Goal: Check status

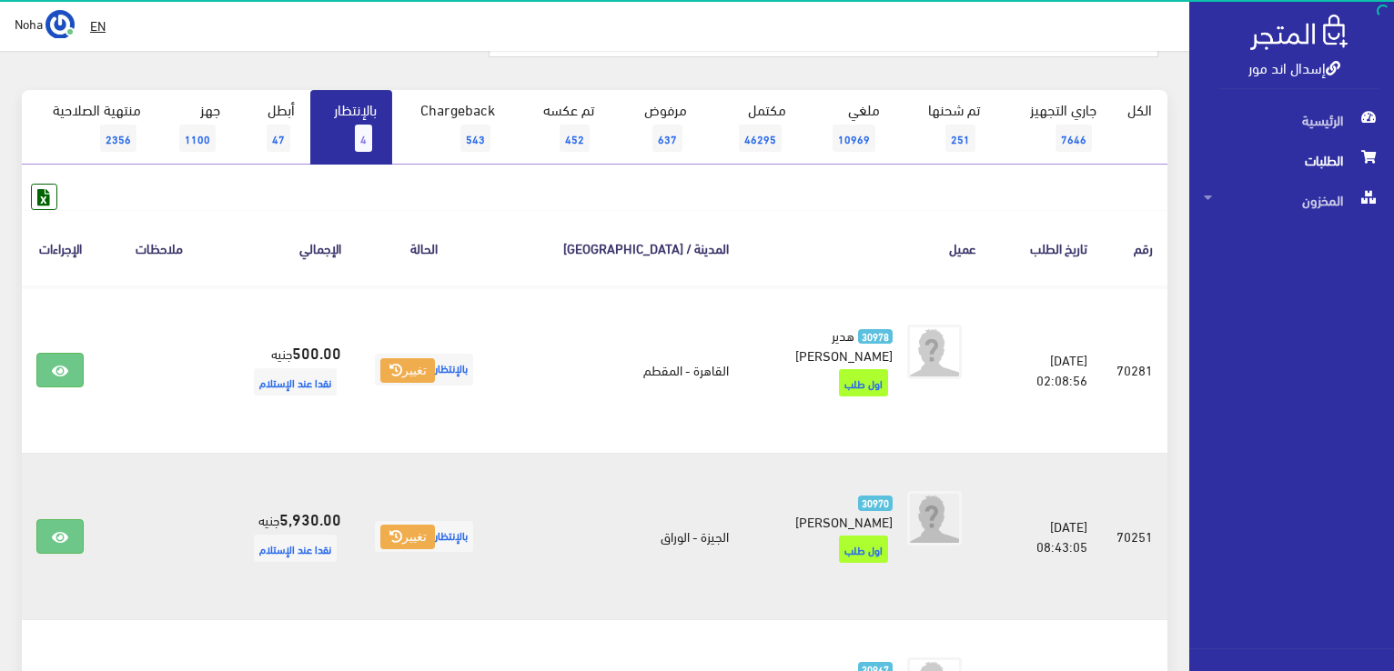
scroll to position [182, 0]
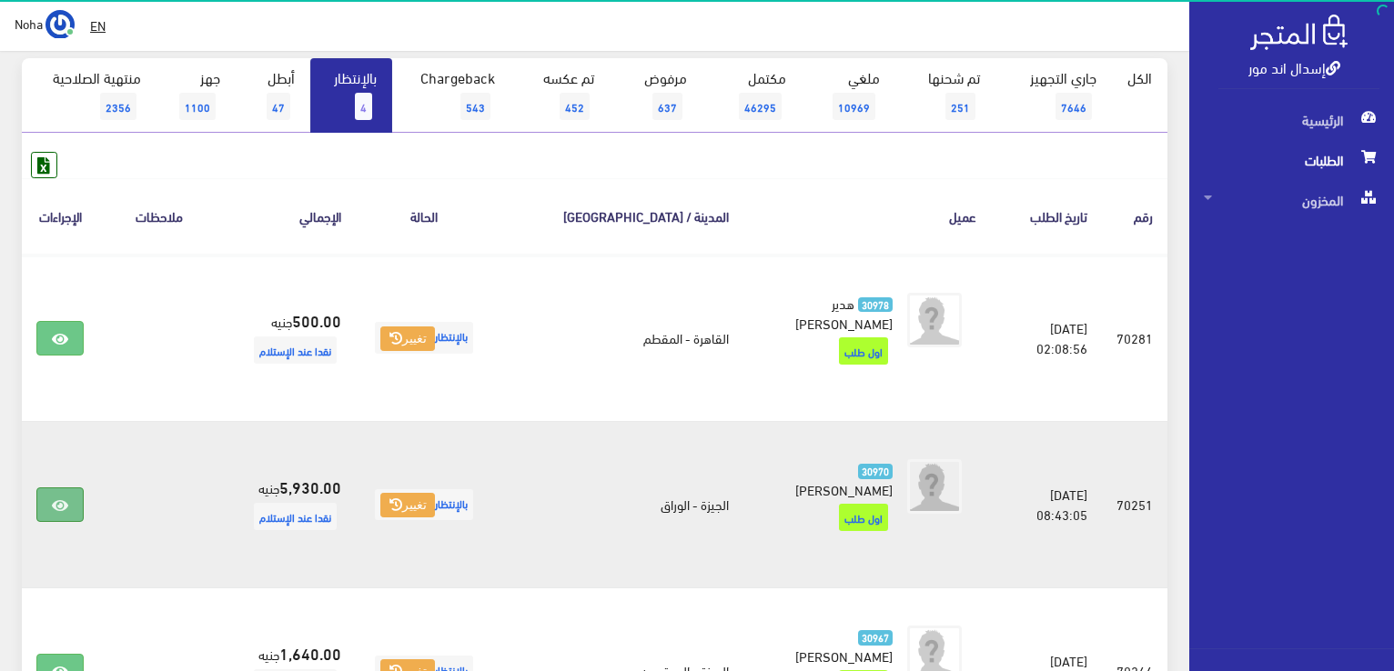
click at [70, 498] on link at bounding box center [59, 505] width 47 height 35
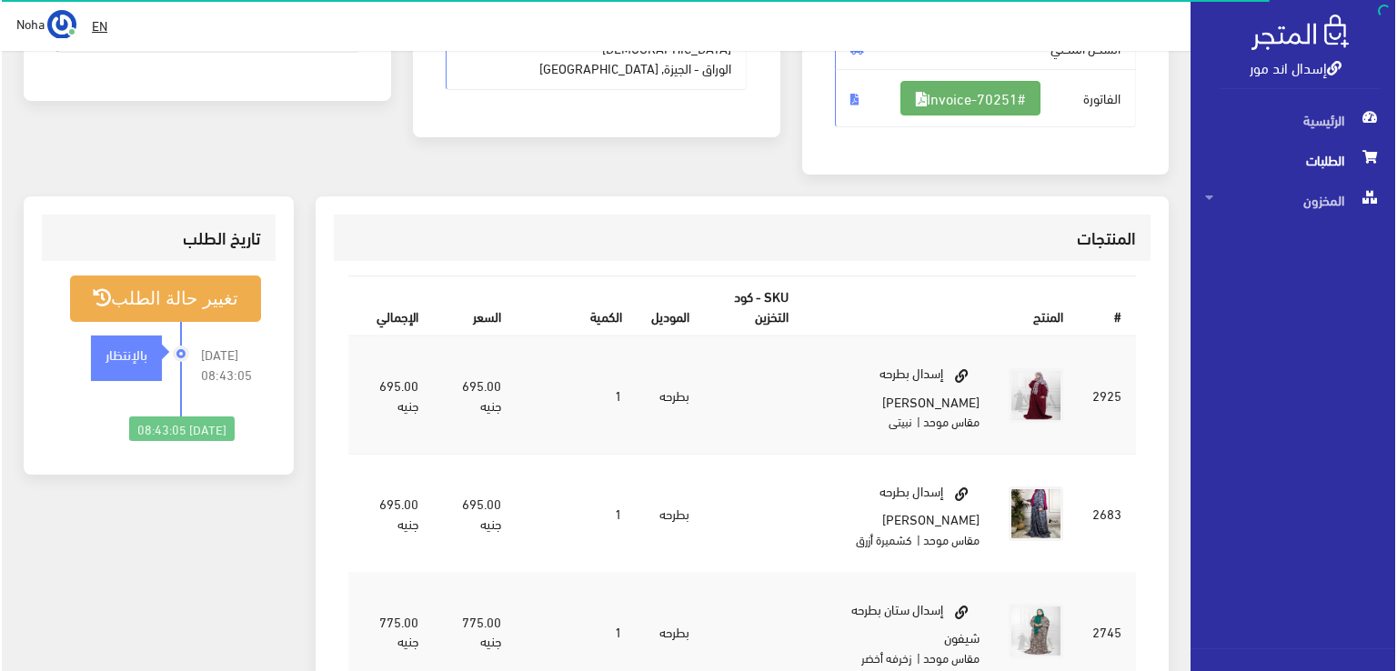
scroll to position [364, 0]
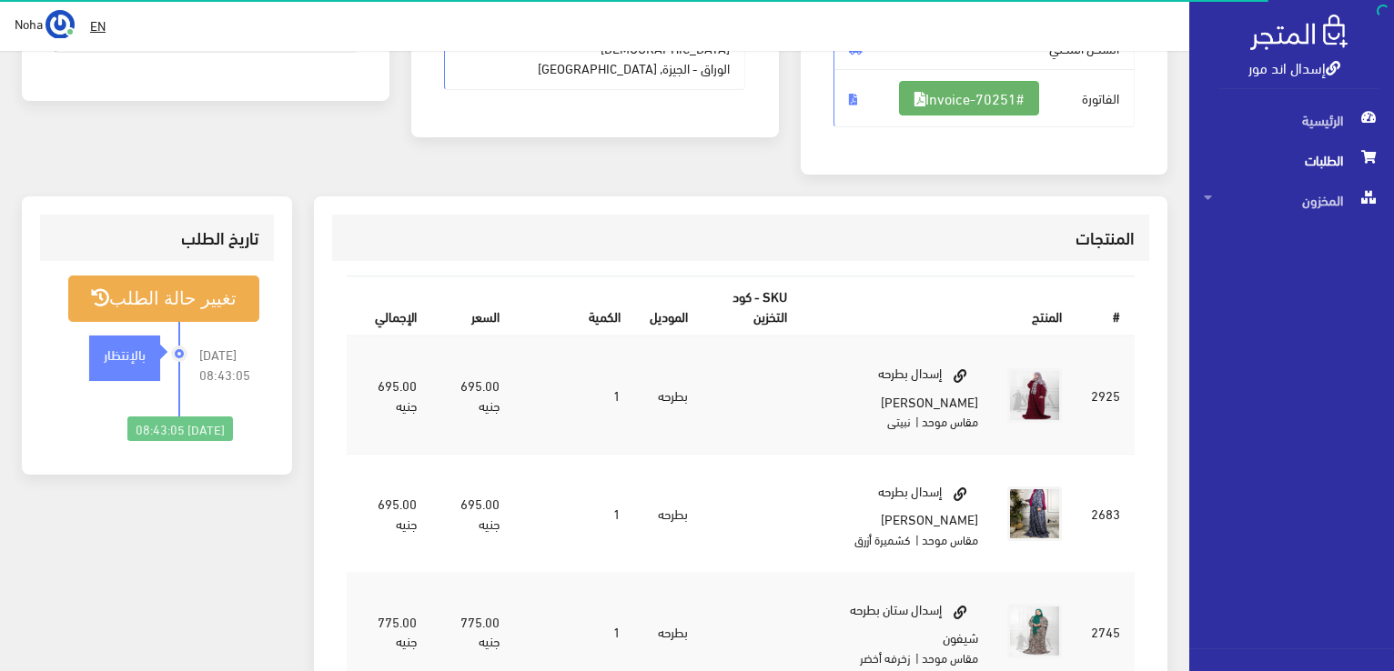
click at [964, 99] on link "#Invoice-70251" at bounding box center [969, 98] width 140 height 35
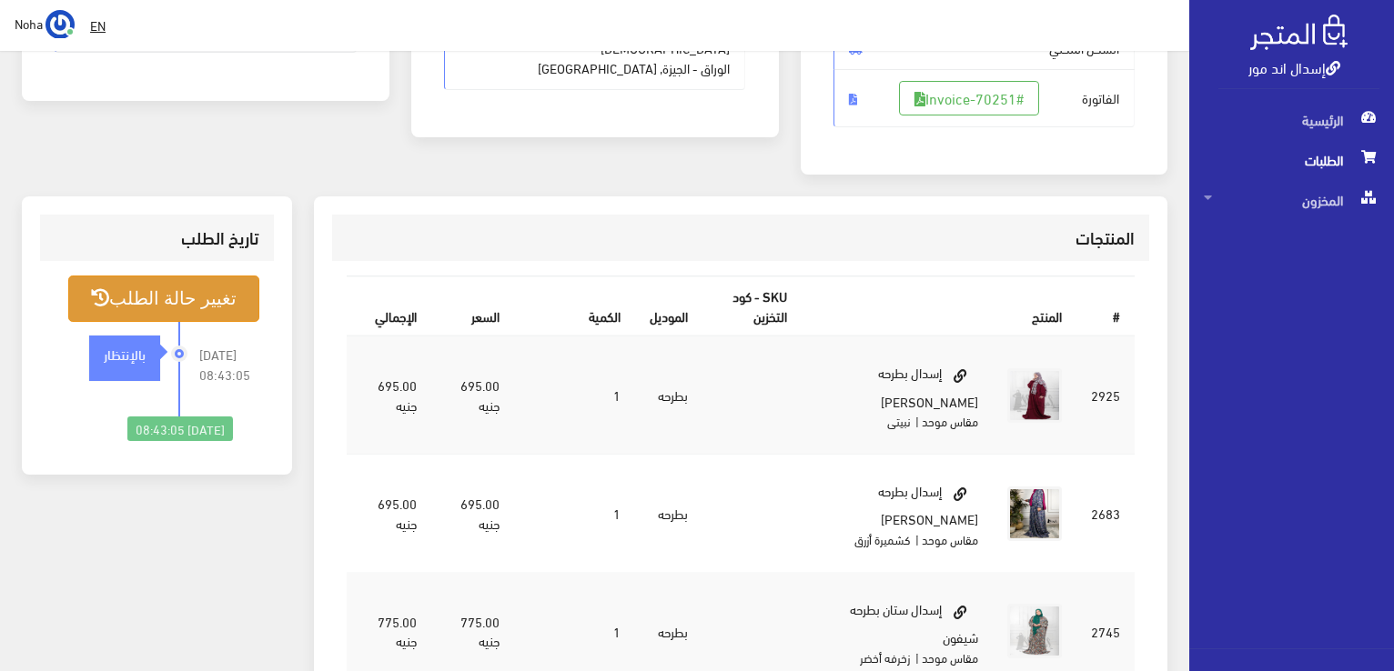
click at [225, 306] on button "تغيير حالة الطلب" at bounding box center [163, 299] width 191 height 46
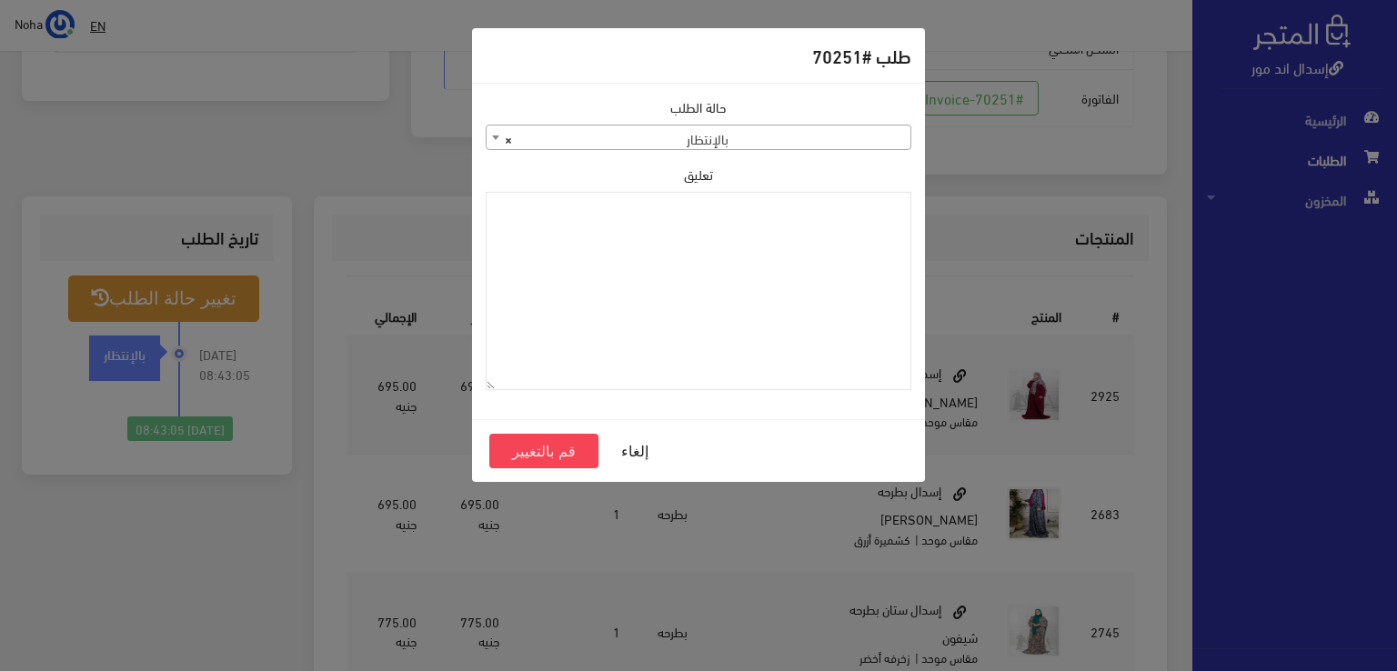
click at [862, 134] on span "× بالإنتظار" at bounding box center [699, 138] width 424 height 25
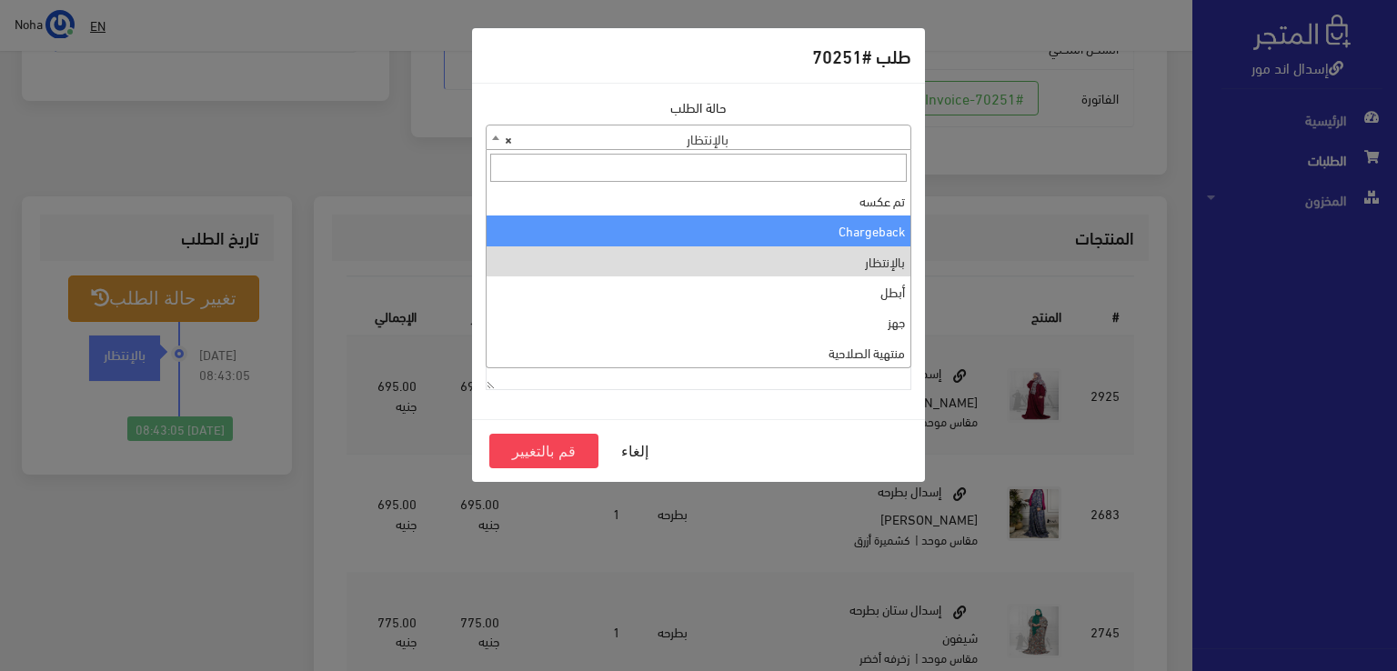
scroll to position [0, 0]
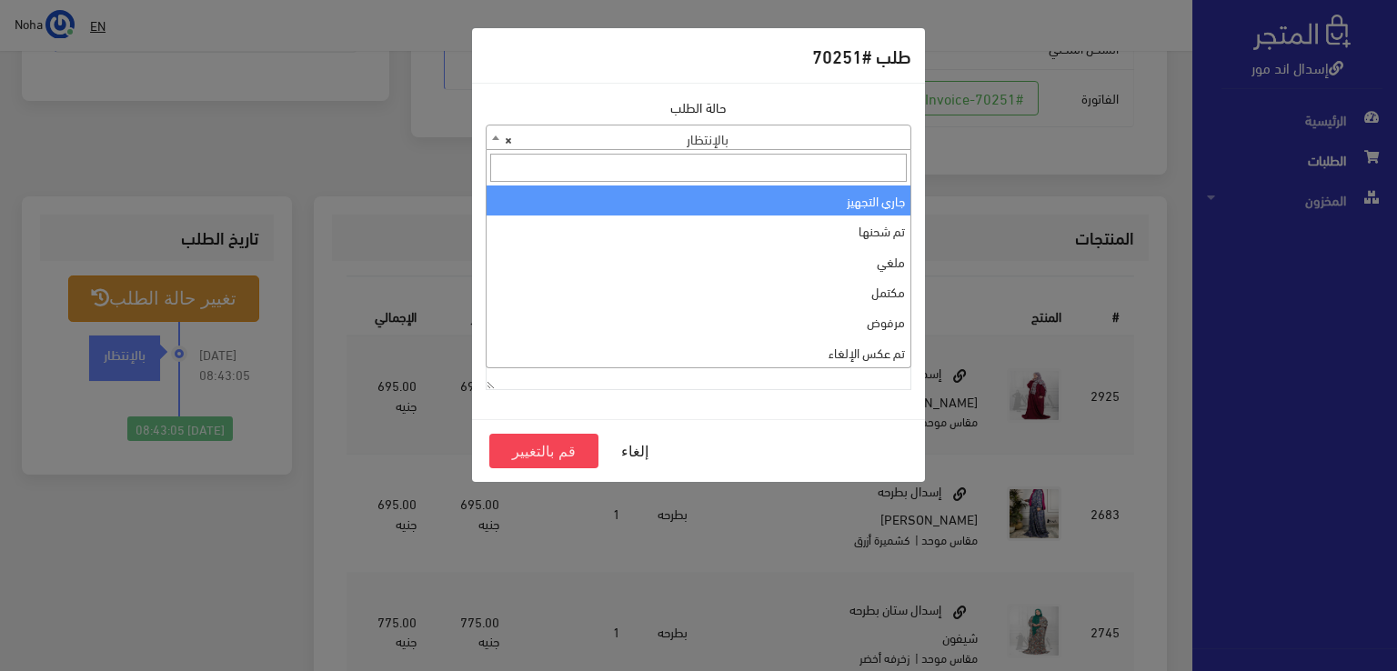
select select "1"
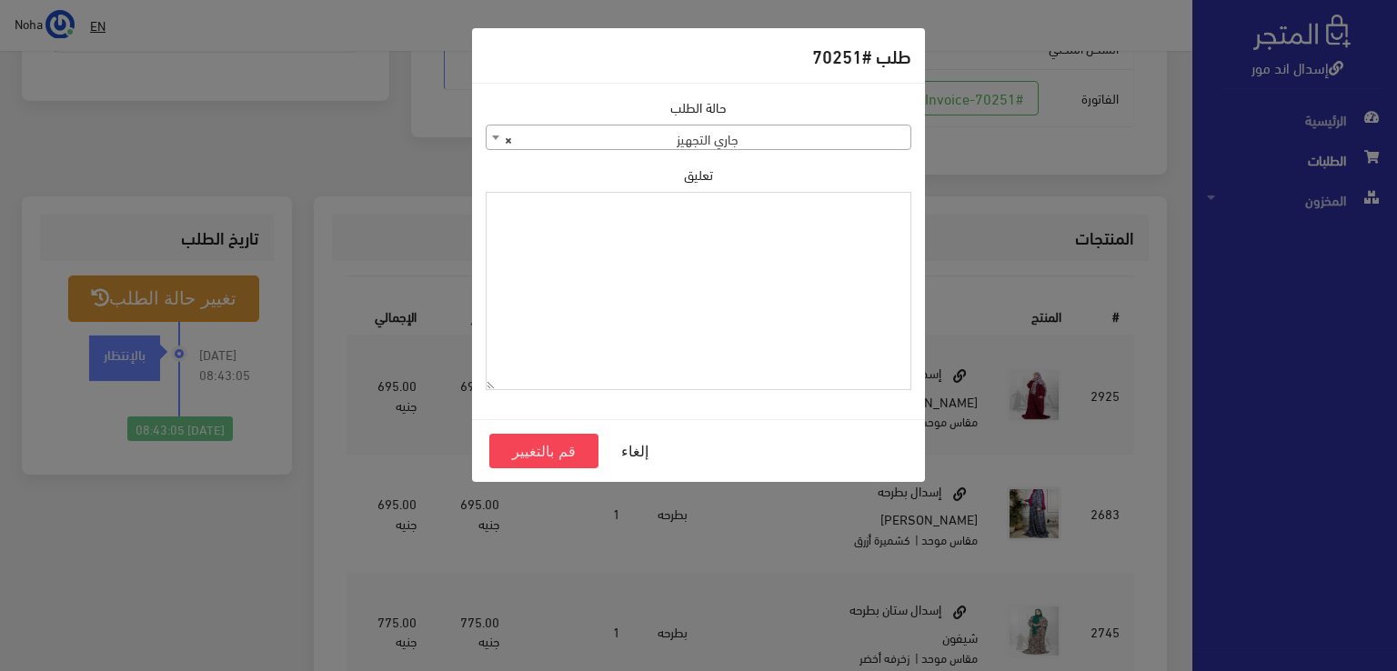
paste textarea "1118130"
type textarea "1118130"
click at [539, 447] on button "قم بالتغيير" at bounding box center [543, 451] width 109 height 35
